Goal: Task Accomplishment & Management: Manage account settings

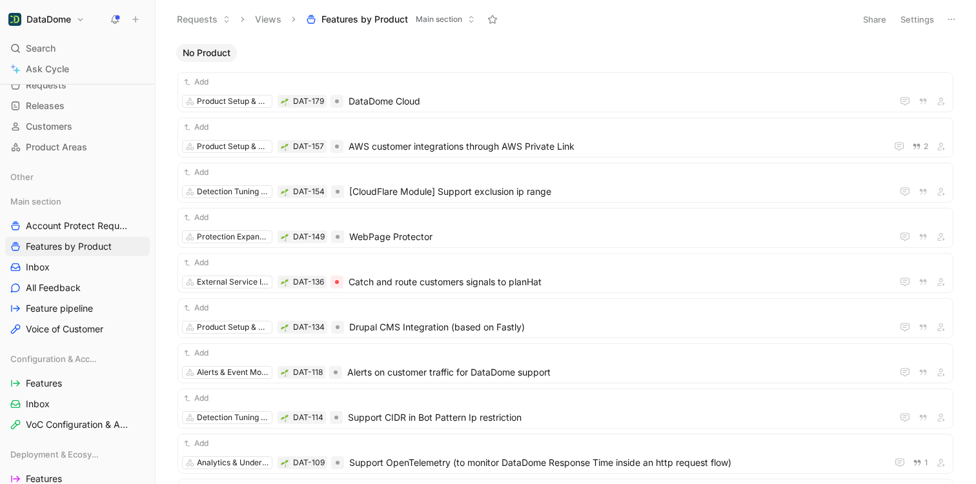
click at [116, 17] on use at bounding box center [115, 18] width 9 height 9
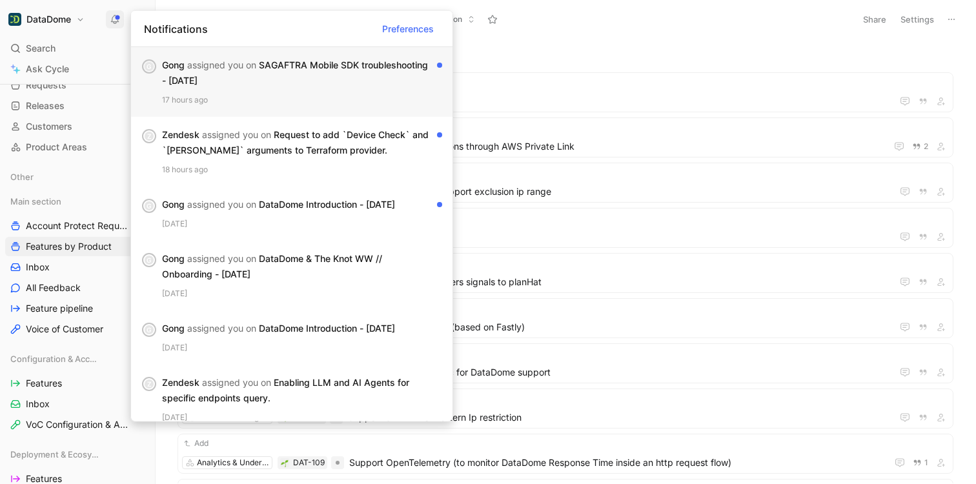
click at [312, 63] on div "[PERSON_NAME] assigned you on SAGAFTRA Mobile SDK troubleshooting - [DATE]" at bounding box center [297, 72] width 270 height 31
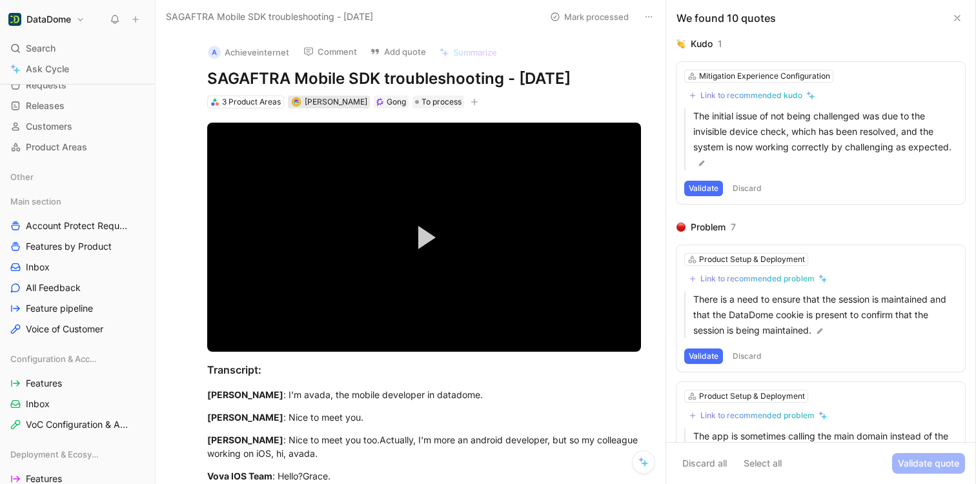
click at [338, 102] on span "[PERSON_NAME]" at bounding box center [336, 102] width 63 height 10
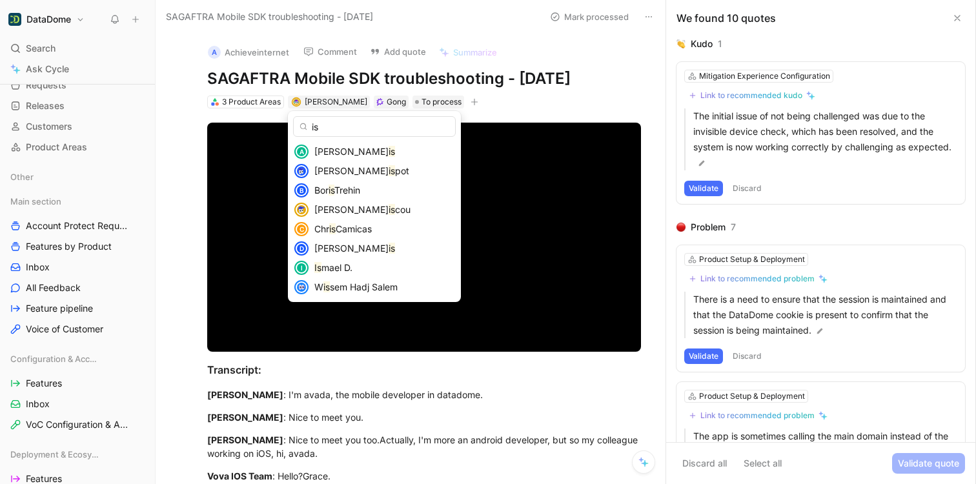
type input "is"
click at [334, 268] on span "mael D." at bounding box center [337, 267] width 31 height 11
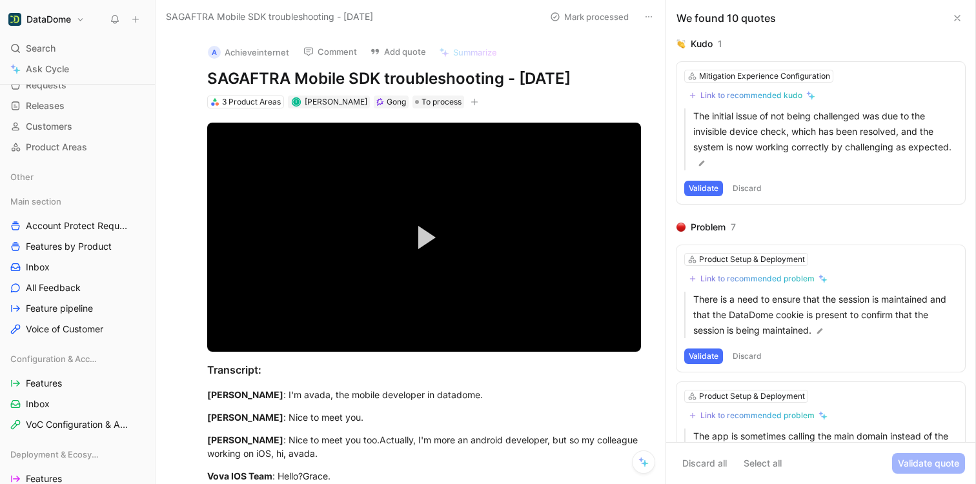
click at [958, 19] on use at bounding box center [957, 17] width 5 height 5
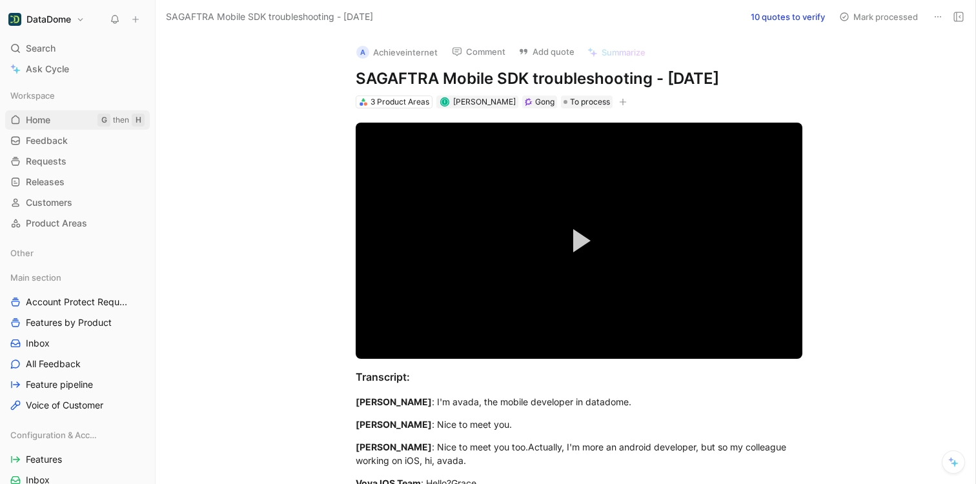
click at [51, 118] on link "Home G then H" at bounding box center [77, 119] width 145 height 19
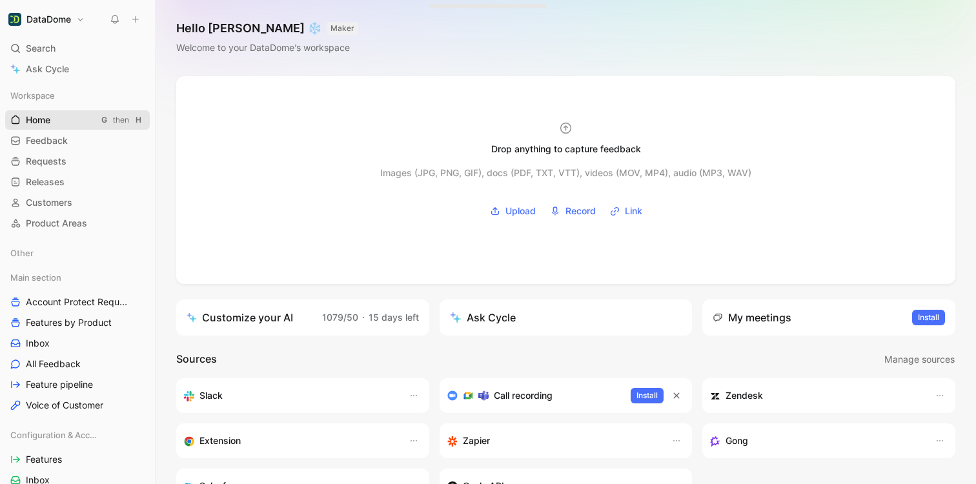
scroll to position [3, 0]
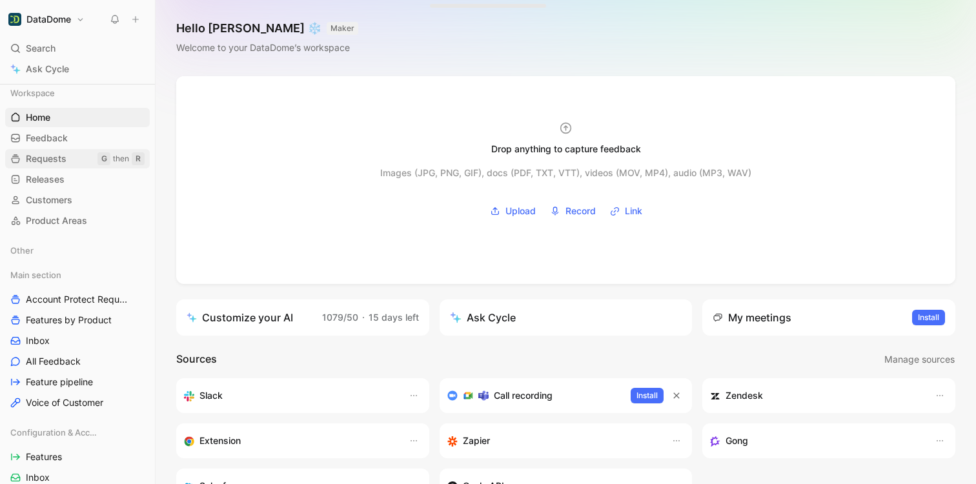
click at [61, 160] on span "Requests" at bounding box center [46, 158] width 41 height 13
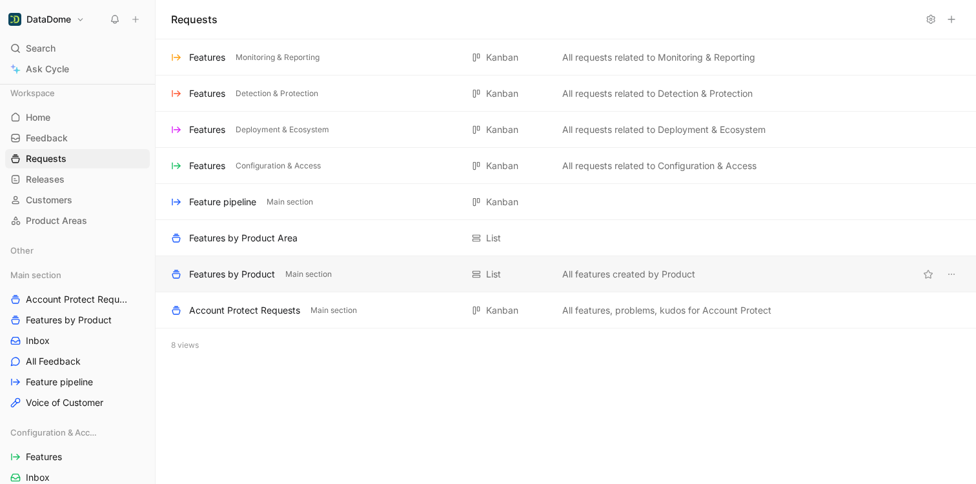
click at [245, 276] on div "Features by Product" at bounding box center [232, 274] width 86 height 15
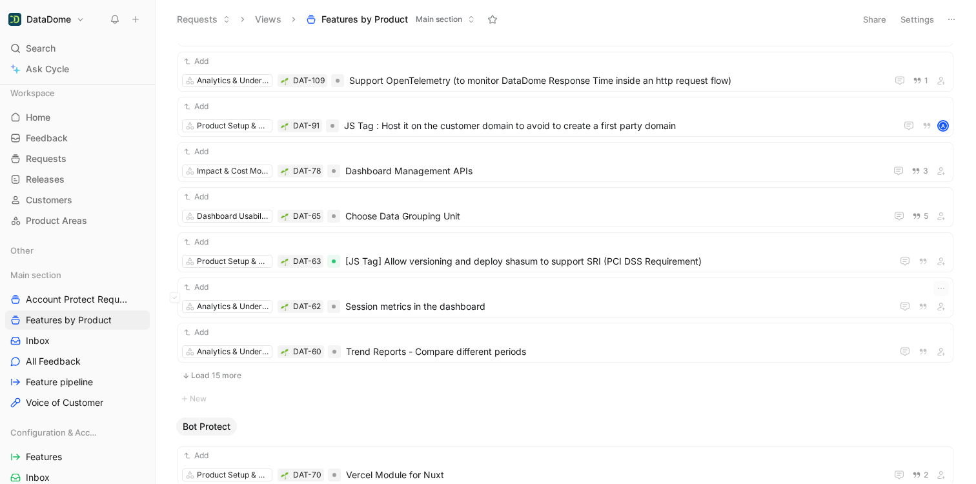
scroll to position [410, 0]
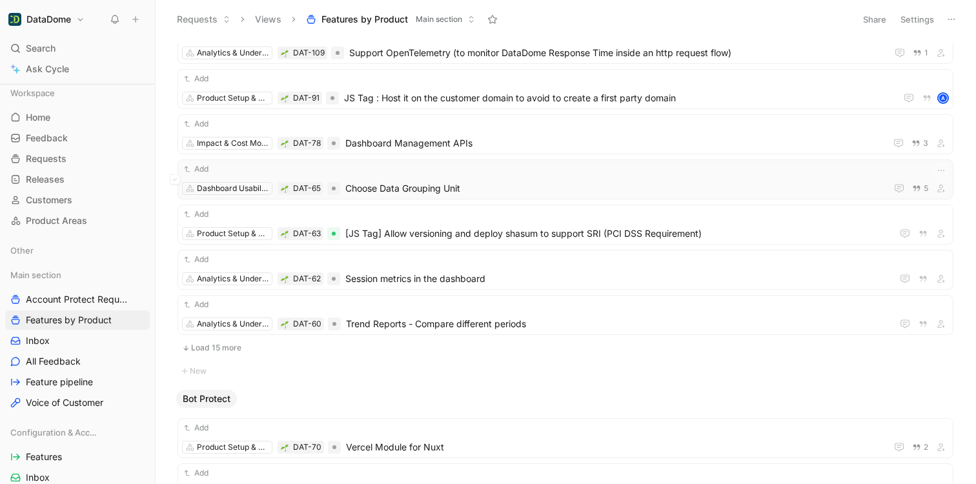
click at [432, 189] on span "Choose Data Grouping Unit" at bounding box center [613, 188] width 536 height 15
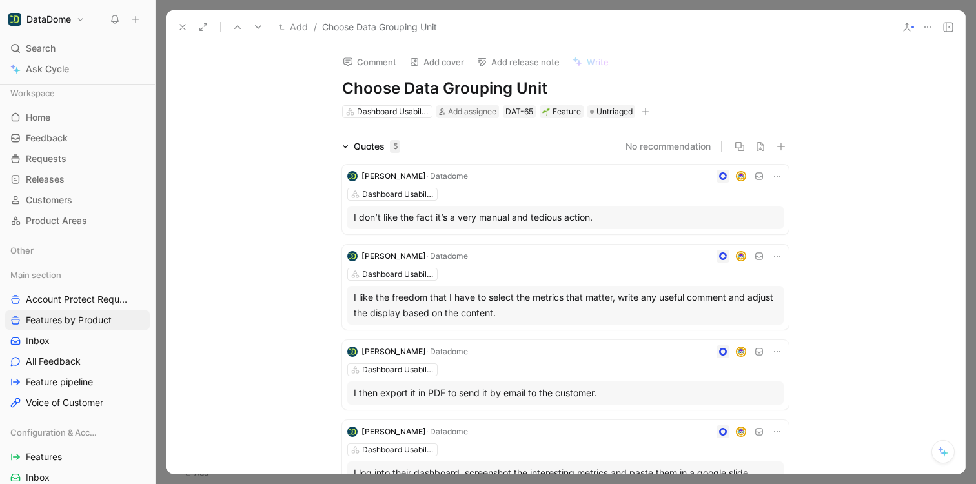
drag, startPoint x: 487, startPoint y: 86, endPoint x: 342, endPoint y: 85, distance: 145.3
click at [342, 85] on h1 "Choose Data Grouping Unit" at bounding box center [565, 88] width 447 height 21
copy h1 "Choose Data Grouping Unit"
click at [643, 110] on icon "button" at bounding box center [646, 112] width 8 height 8
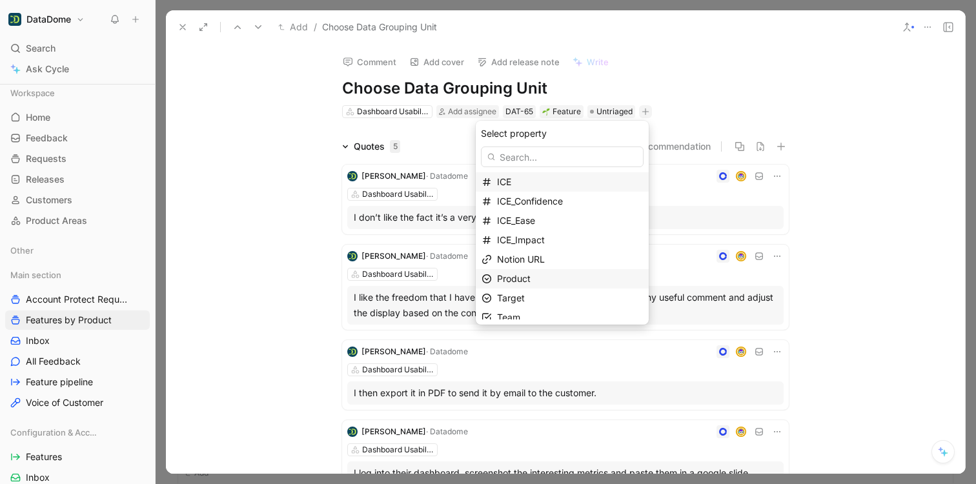
click at [529, 278] on span "Product" at bounding box center [514, 278] width 34 height 11
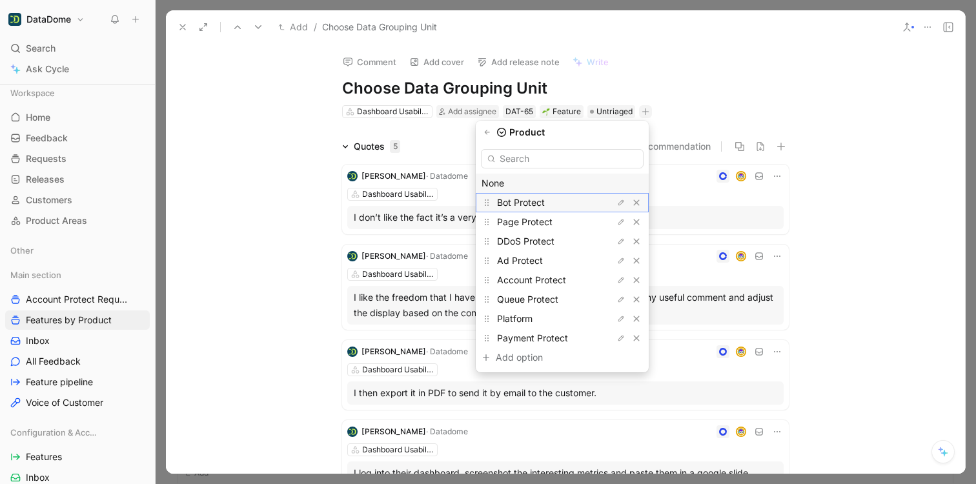
click at [517, 203] on span "Bot Protect" at bounding box center [521, 202] width 48 height 11
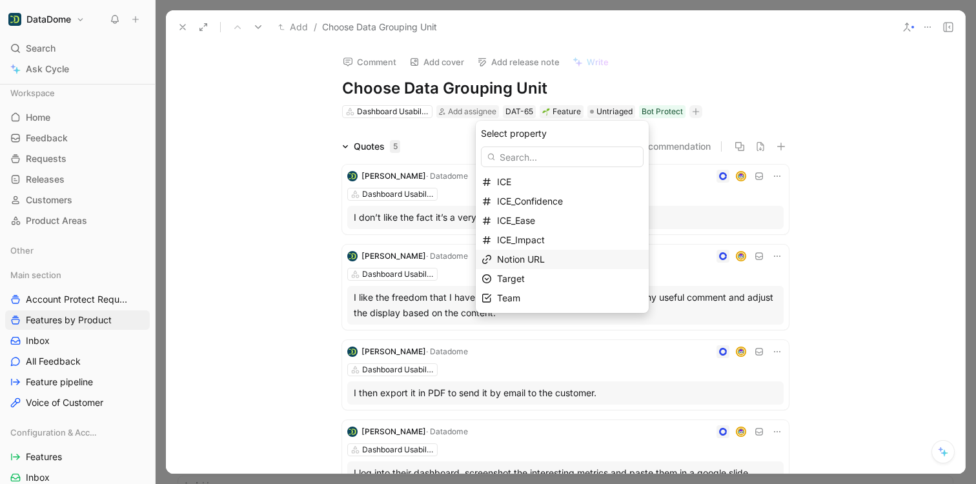
click at [537, 261] on span "Notion URL" at bounding box center [521, 259] width 48 height 11
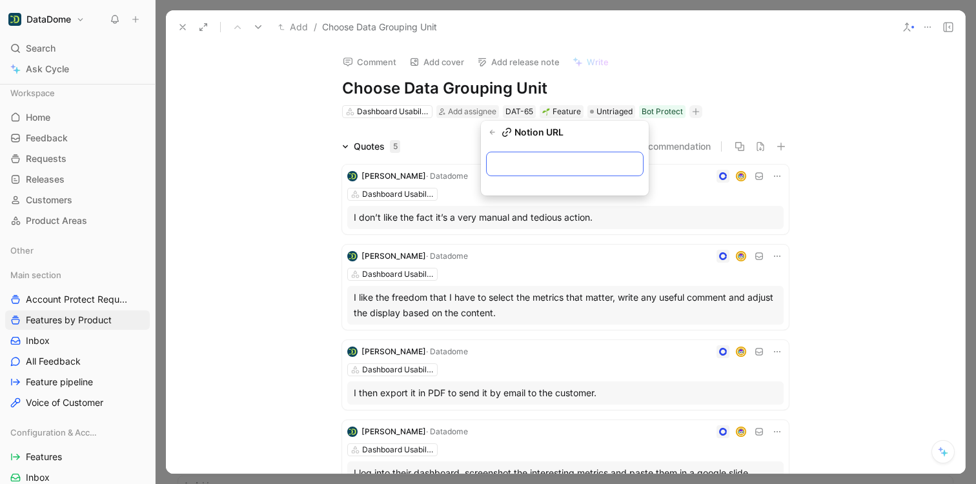
paste input "[URL][DOMAIN_NAME]"
type input "[URL][DOMAIN_NAME]"
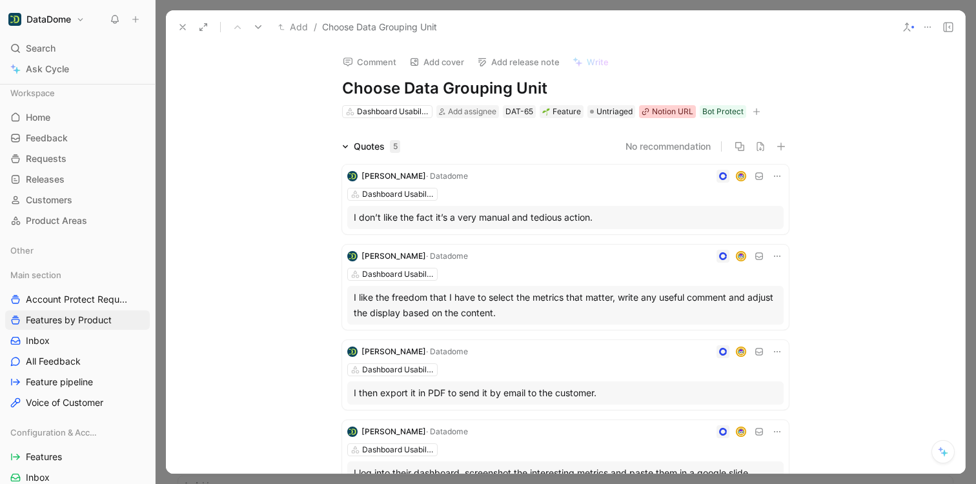
click at [680, 111] on div "Notion URL" at bounding box center [672, 111] width 41 height 13
click at [185, 32] on icon at bounding box center [183, 27] width 10 height 10
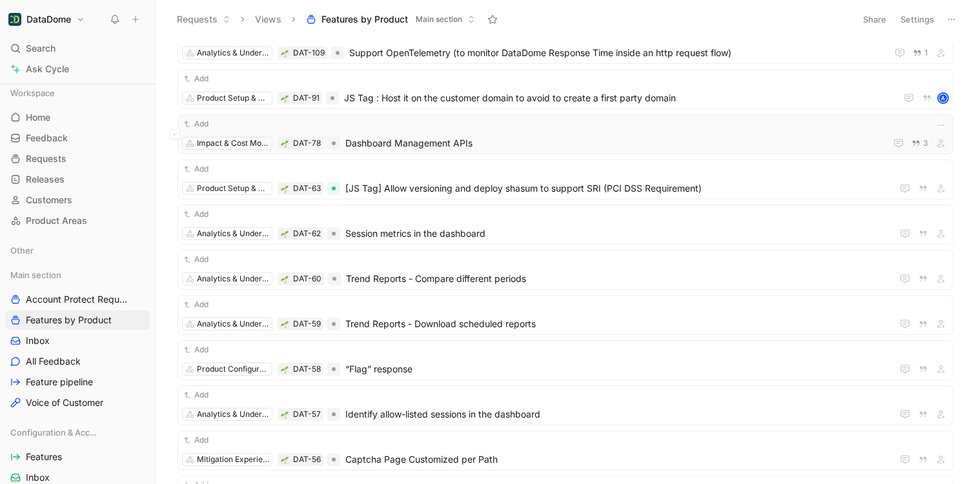
click at [465, 149] on span "Dashboard Management APIs" at bounding box center [612, 143] width 535 height 15
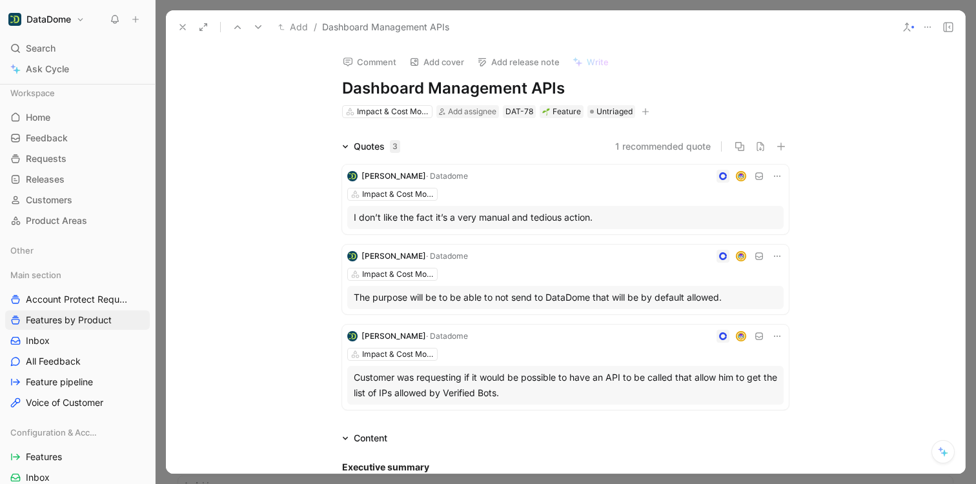
drag, startPoint x: 571, startPoint y: 91, endPoint x: 343, endPoint y: 89, distance: 227.9
click at [343, 89] on h1 "Dashboard Management APIs" at bounding box center [565, 88] width 447 height 21
copy h1 "Dashboard Management APIs"
click at [185, 25] on use at bounding box center [182, 27] width 5 height 5
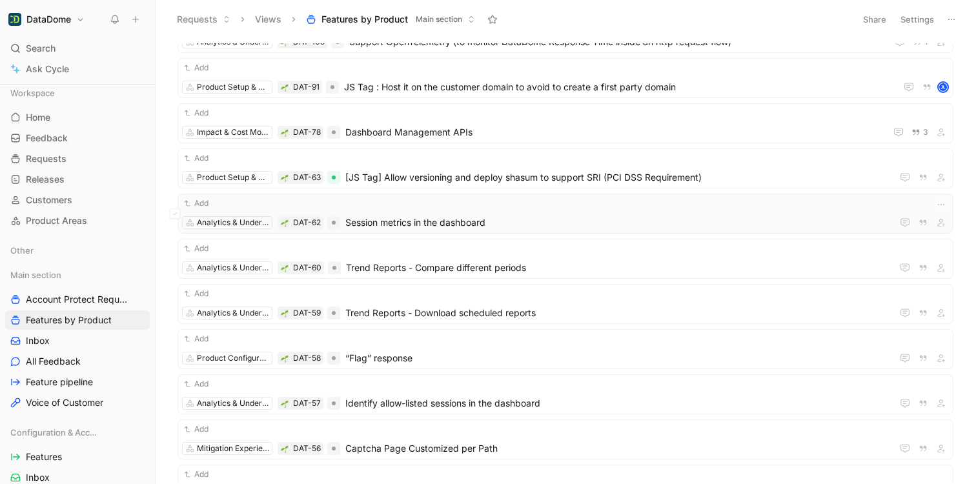
scroll to position [422, 0]
click at [573, 180] on span "[JS Tag] Allow versioning and deploy shasum to support SRI (PCI DSS Requirement)" at bounding box center [616, 176] width 542 height 15
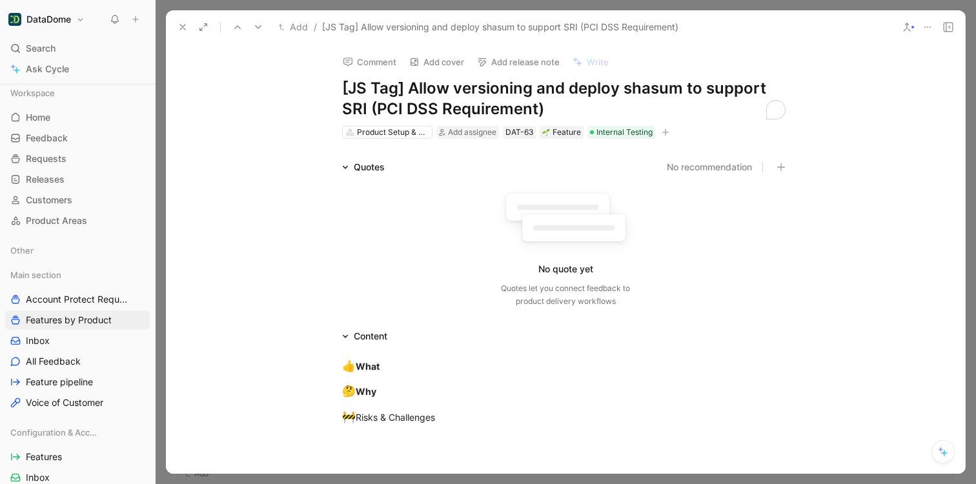
drag, startPoint x: 577, startPoint y: 109, endPoint x: 334, endPoint y: 90, distance: 242.8
click at [334, 90] on div "Comment Add cover Add release note Write [JS Tag] Allow versioning and deploy s…" at bounding box center [566, 92] width 496 height 96
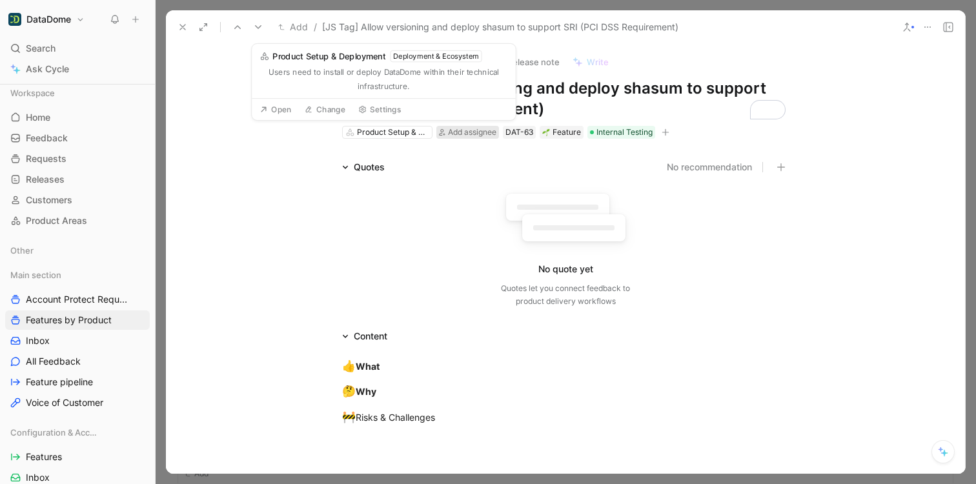
click at [469, 135] on span "Add assignee" at bounding box center [472, 132] width 48 height 10
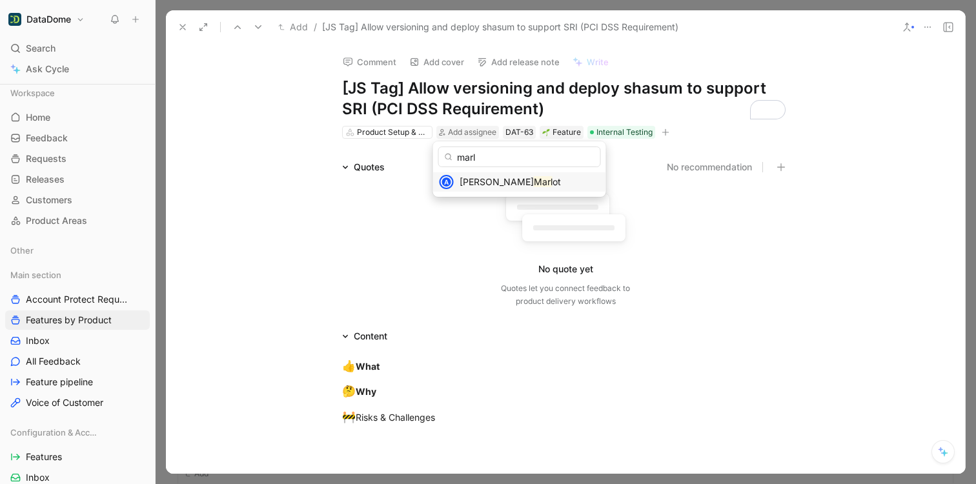
type input "marl"
click at [534, 178] on mark "Marl" at bounding box center [543, 181] width 19 height 11
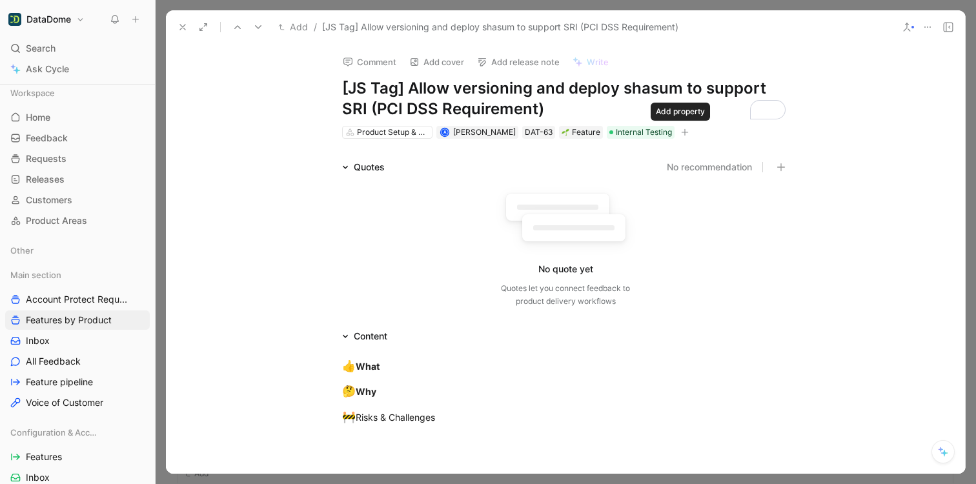
click at [681, 134] on icon "button" at bounding box center [685, 132] width 8 height 8
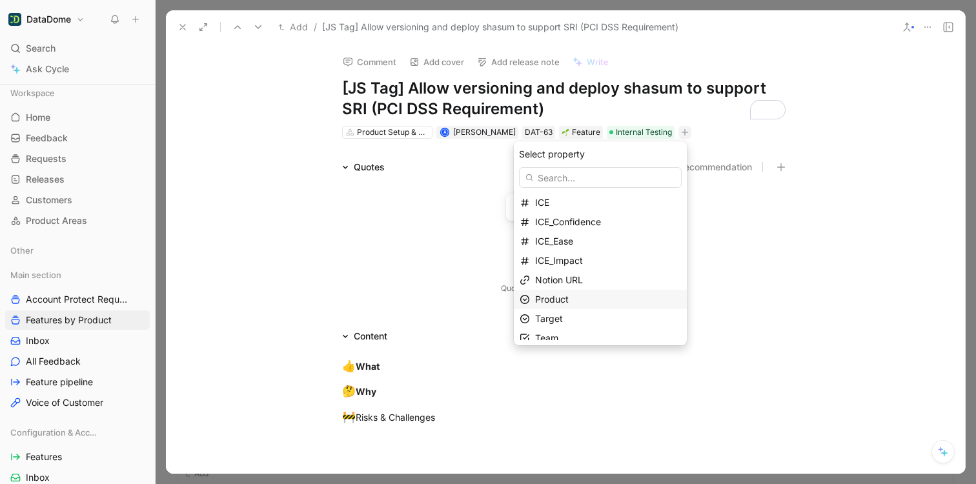
click at [567, 299] on span "Product" at bounding box center [552, 299] width 34 height 11
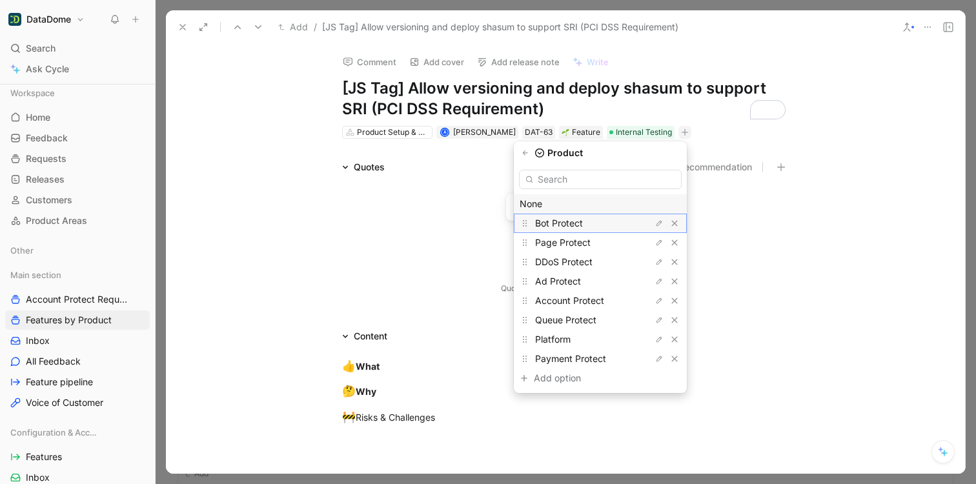
click at [566, 220] on span "Bot Protect" at bounding box center [559, 223] width 48 height 11
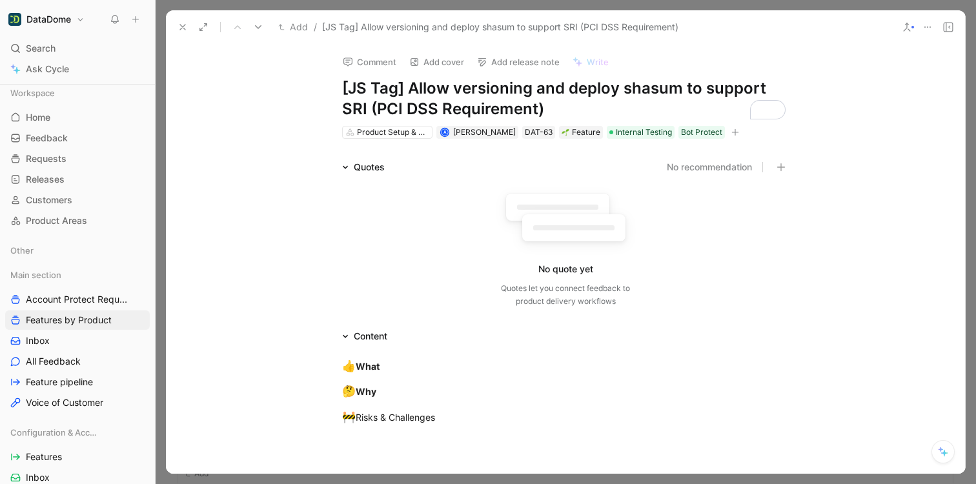
click at [731, 133] on icon "button" at bounding box center [735, 132] width 8 height 8
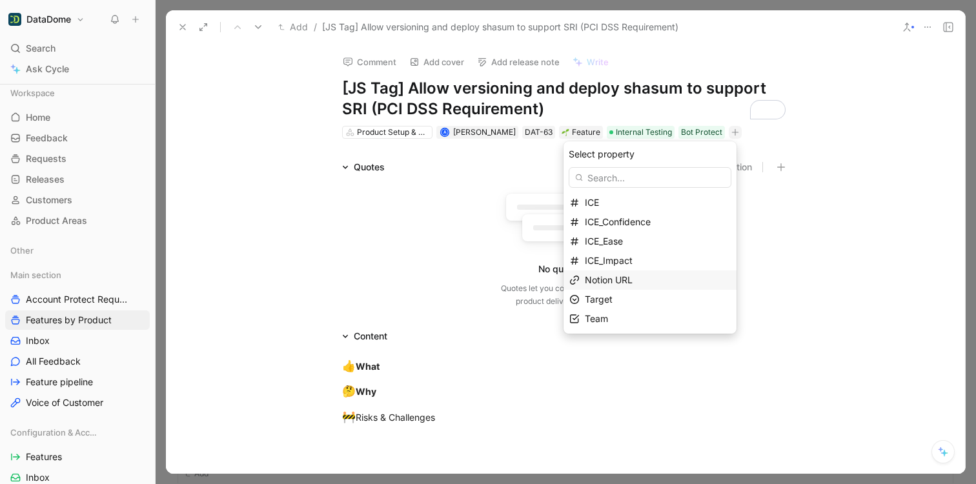
click at [615, 284] on span "Notion URL" at bounding box center [609, 279] width 48 height 11
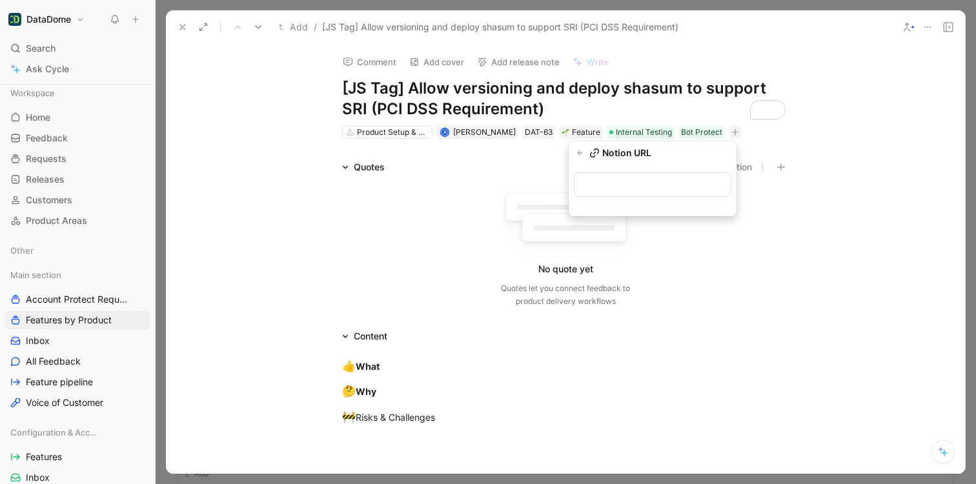
type input "[URL][DOMAIN_NAME]"
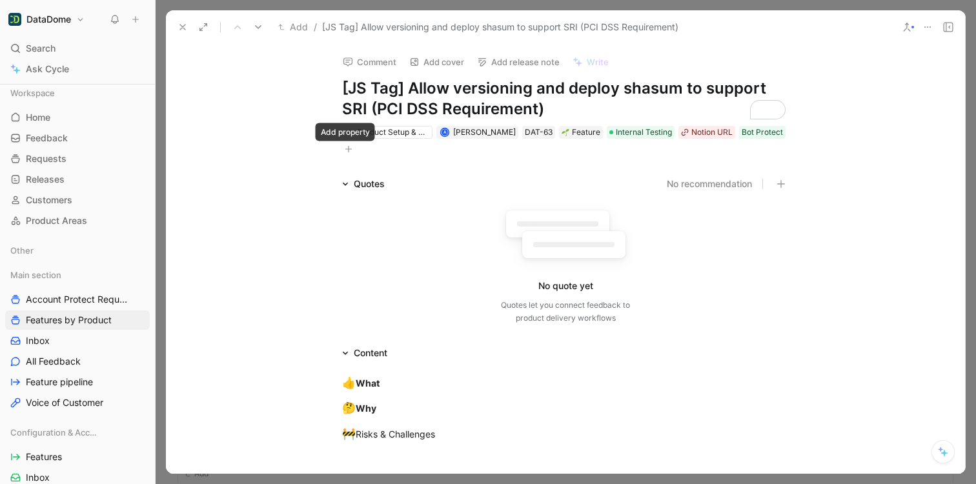
click at [345, 148] on icon "button" at bounding box center [348, 148] width 7 height 1
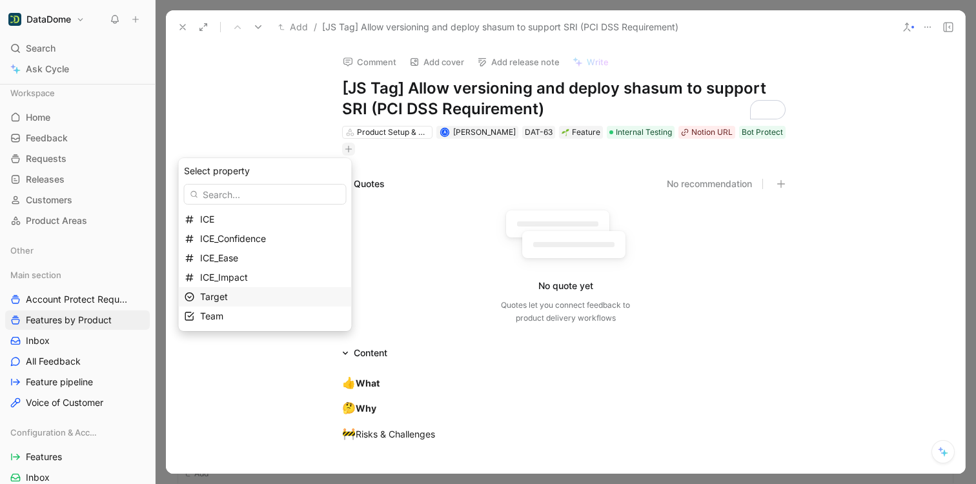
click at [221, 300] on span "Target" at bounding box center [214, 296] width 28 height 11
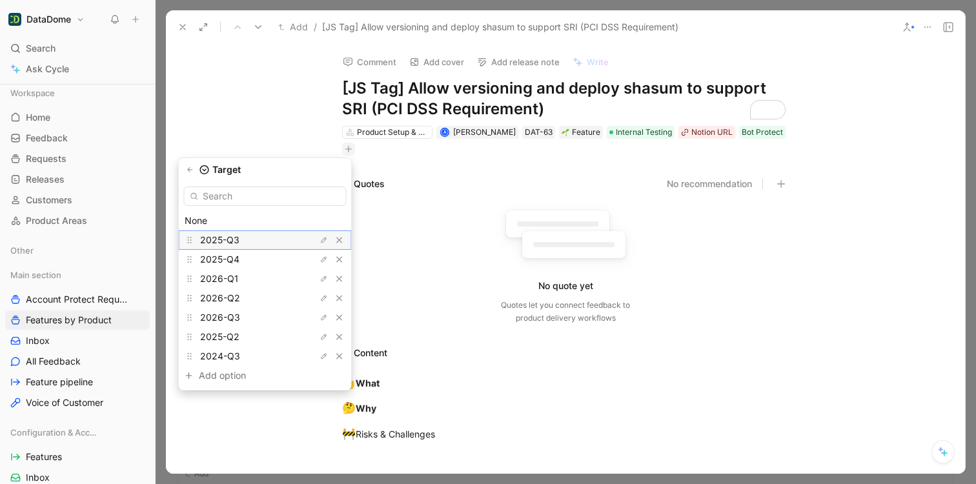
click at [228, 239] on span "2025-Q3" at bounding box center [219, 239] width 39 height 11
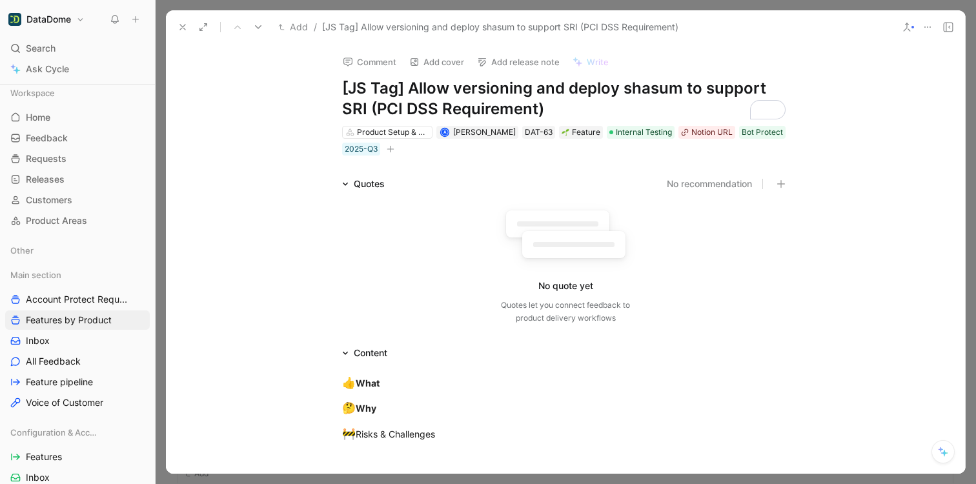
click at [185, 19] on button at bounding box center [183, 27] width 18 height 18
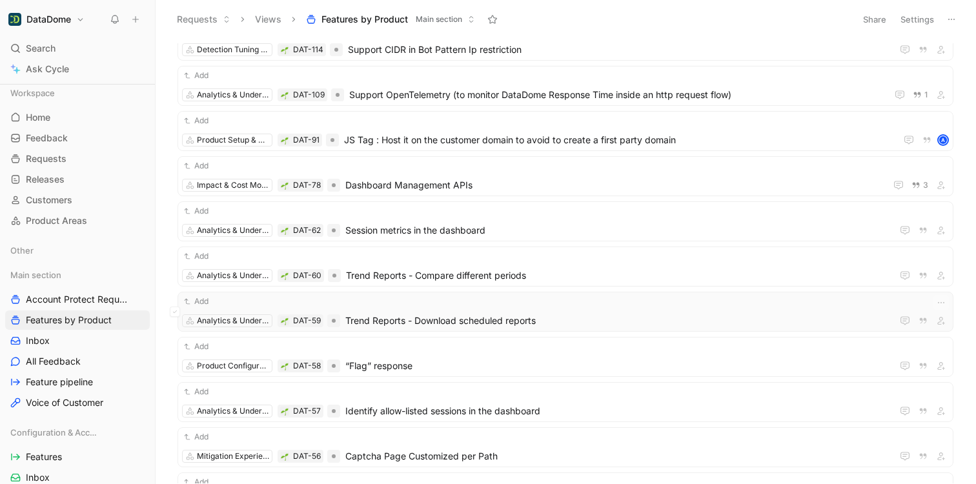
scroll to position [403, 0]
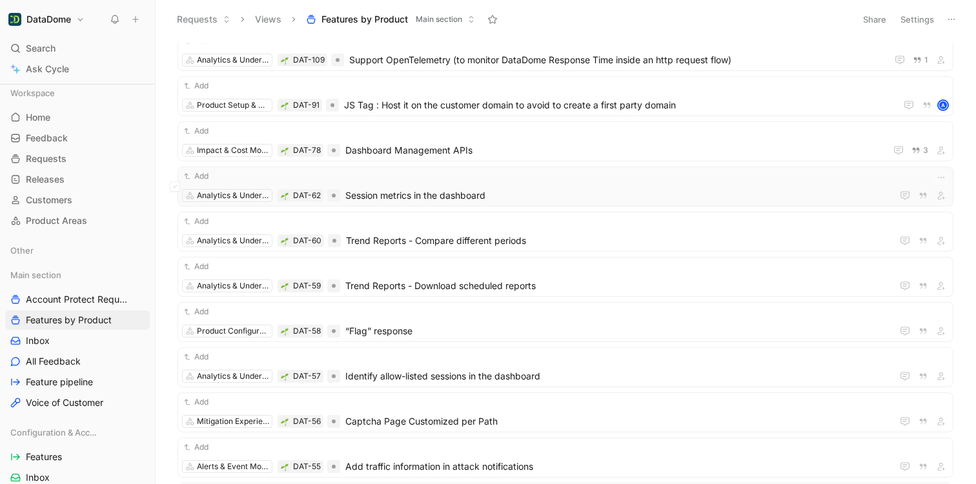
click at [500, 199] on span "Session metrics in the dashboard" at bounding box center [616, 195] width 542 height 15
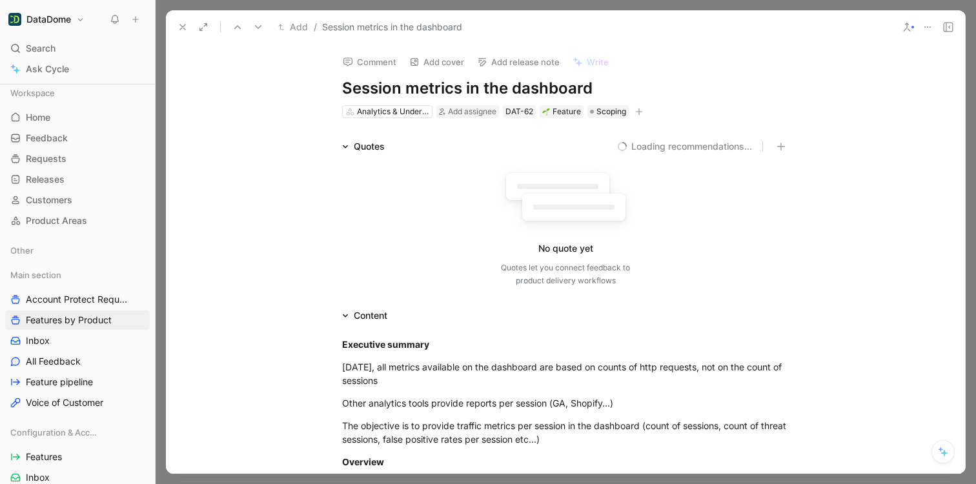
drag, startPoint x: 606, startPoint y: 90, endPoint x: 335, endPoint y: 88, distance: 270.5
click at [335, 88] on div "Comment Add cover Add release note Write Session metrics in the dashboard Analy…" at bounding box center [566, 82] width 496 height 76
copy h1 "Session metrics in the dashboard"
